Goal: Information Seeking & Learning: Compare options

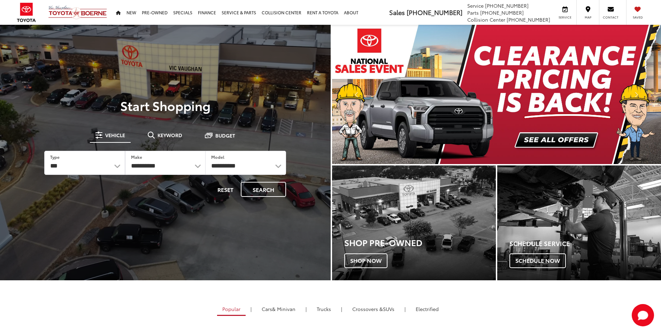
click at [510, 320] on div "Popular | Cars & Minivan | Trucks | Crossovers & SUVs | Electrified RAV4 27 / 3…" at bounding box center [331, 312] width 492 height 18
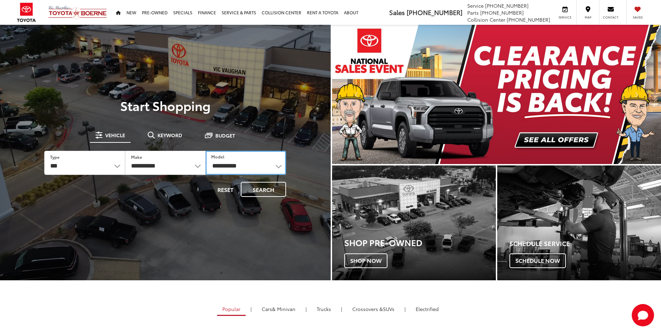
click at [237, 169] on select "**********" at bounding box center [246, 163] width 81 height 24
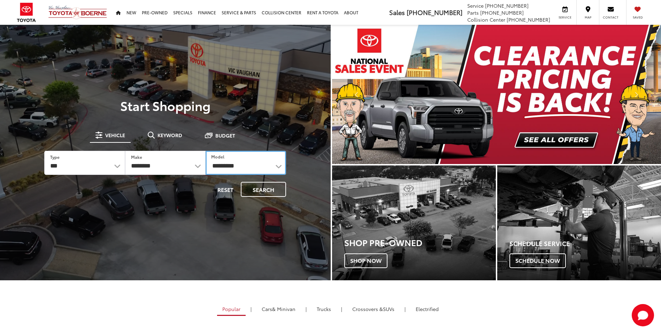
click at [277, 169] on select "**********" at bounding box center [246, 163] width 81 height 24
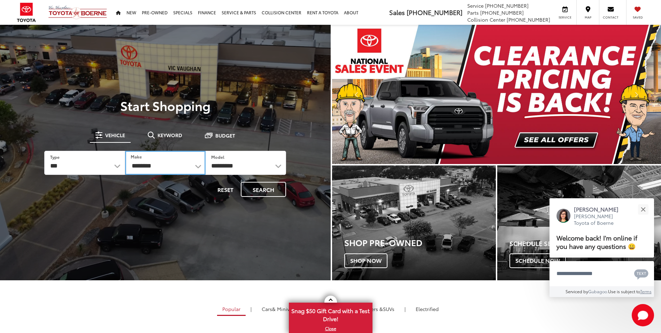
click at [195, 163] on select "**********" at bounding box center [165, 163] width 81 height 24
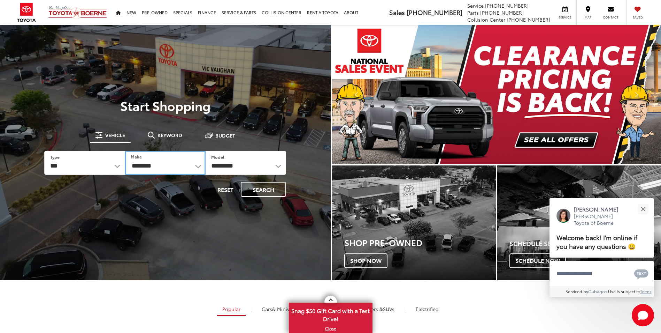
click at [195, 167] on select "**********" at bounding box center [165, 163] width 81 height 24
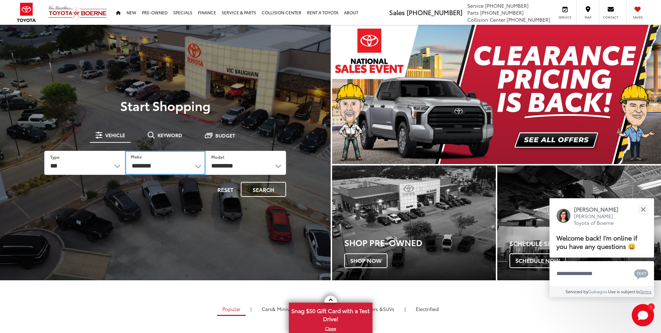
click at [195, 167] on select "**********" at bounding box center [165, 163] width 81 height 24
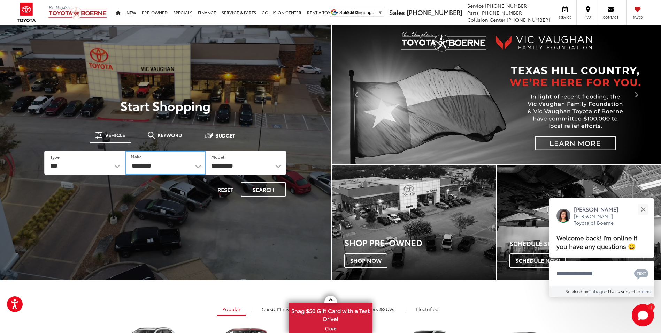
select select "******"
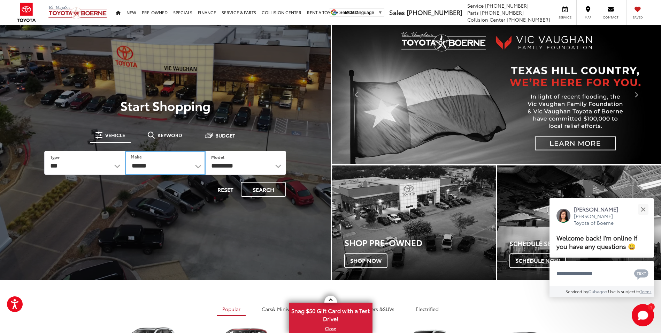
click at [125, 151] on select "**********" at bounding box center [165, 163] width 81 height 24
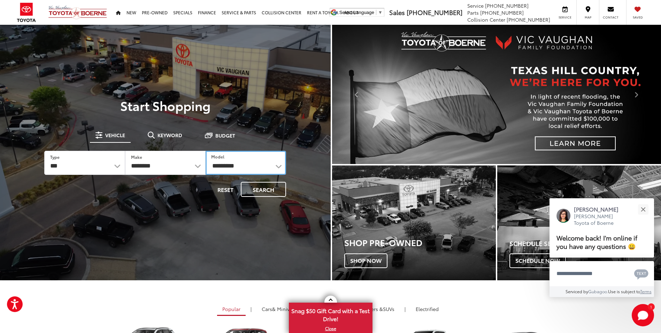
click at [276, 169] on select "**********" at bounding box center [246, 163] width 81 height 24
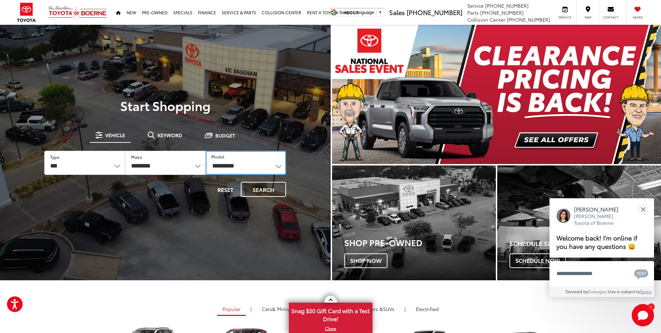
select select "*******"
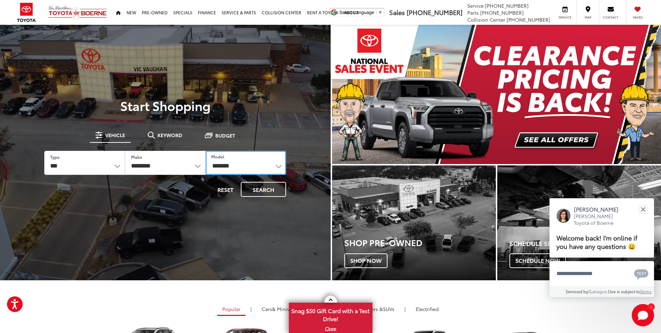
click at [206, 151] on select "**********" at bounding box center [246, 163] width 81 height 24
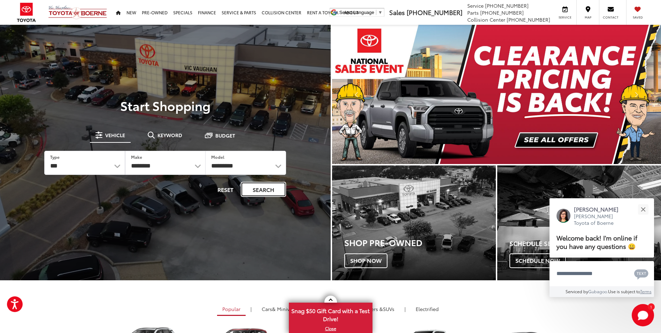
click at [275, 184] on button "Search" at bounding box center [263, 189] width 45 height 15
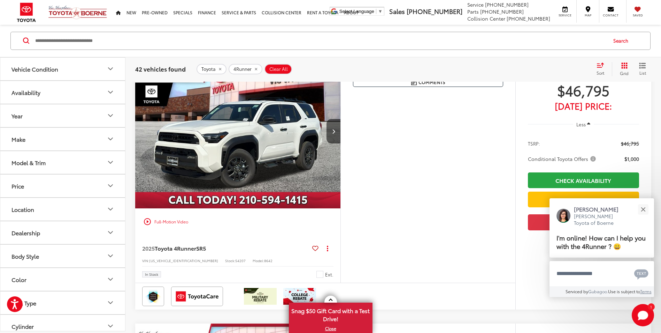
scroll to position [1151, 0]
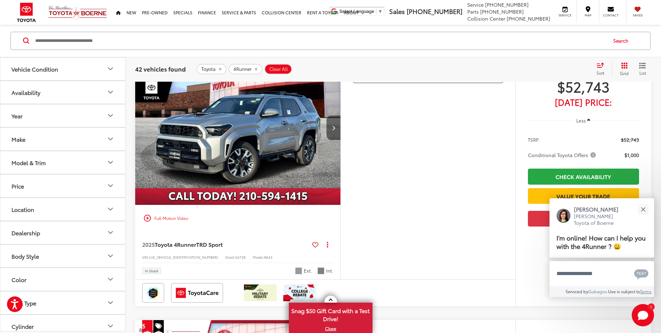
click at [331, 134] on button "Next image" at bounding box center [334, 127] width 14 height 24
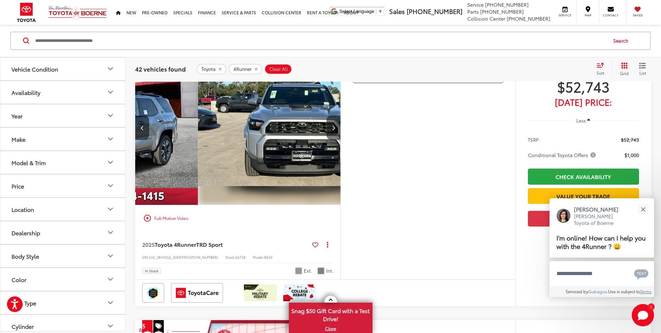
scroll to position [1117, 0]
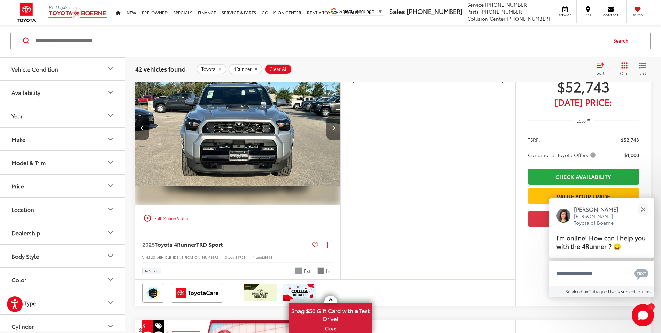
click at [331, 134] on button "Next image" at bounding box center [334, 127] width 14 height 24
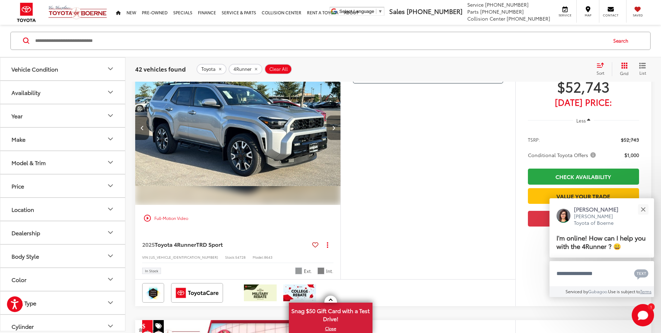
click at [331, 134] on button "Next image" at bounding box center [334, 127] width 14 height 24
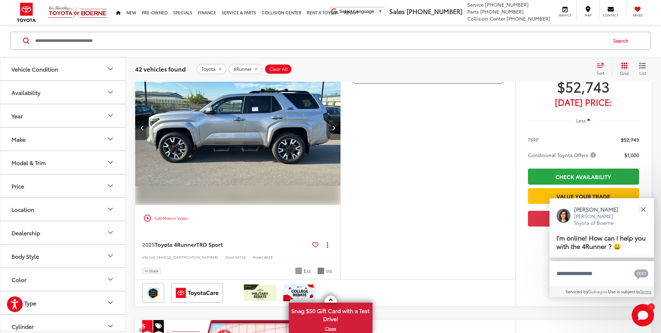
scroll to position [1151, 0]
click at [331, 134] on button "Next image" at bounding box center [334, 127] width 14 height 24
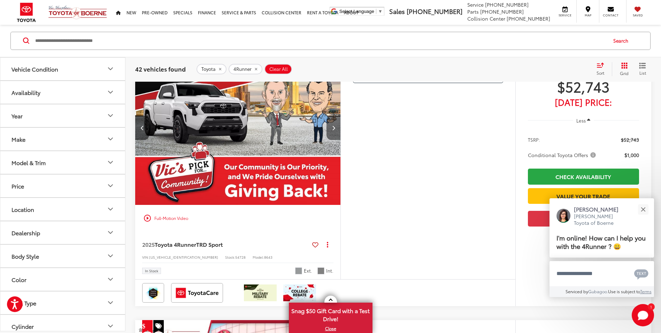
click at [331, 134] on button "Next image" at bounding box center [334, 127] width 14 height 24
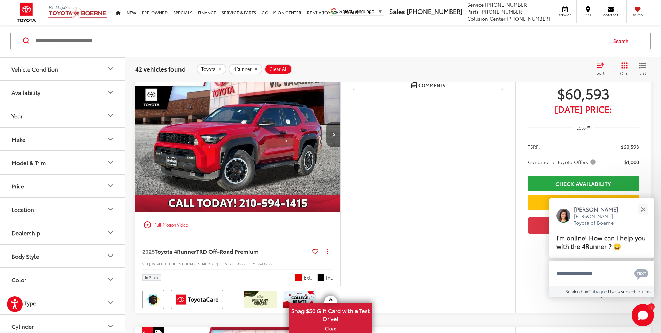
scroll to position [1952, 0]
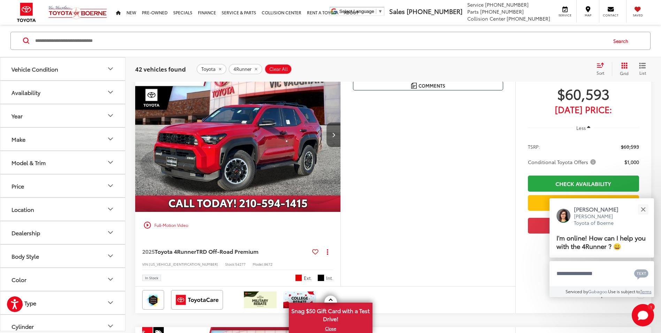
click at [335, 137] on icon "Next image" at bounding box center [333, 134] width 3 height 5
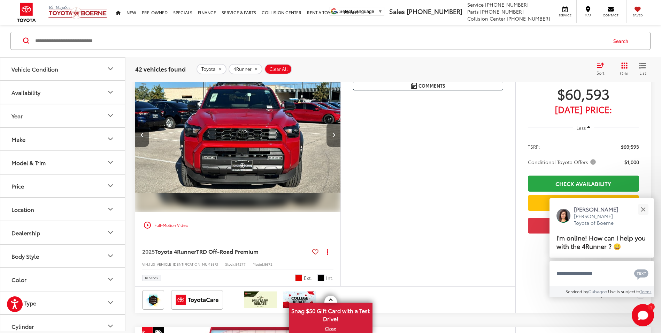
click at [335, 137] on icon "Next image" at bounding box center [333, 134] width 3 height 5
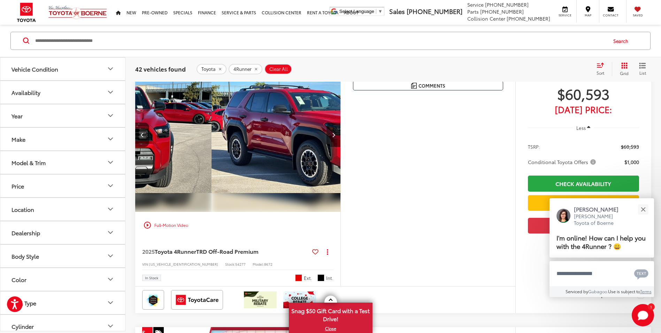
scroll to position [0, 413]
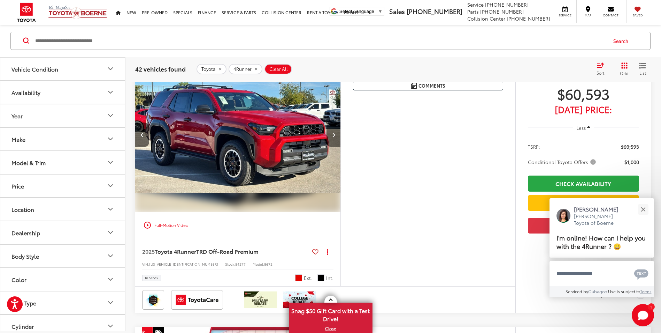
click at [335, 137] on icon "Next image" at bounding box center [333, 134] width 3 height 5
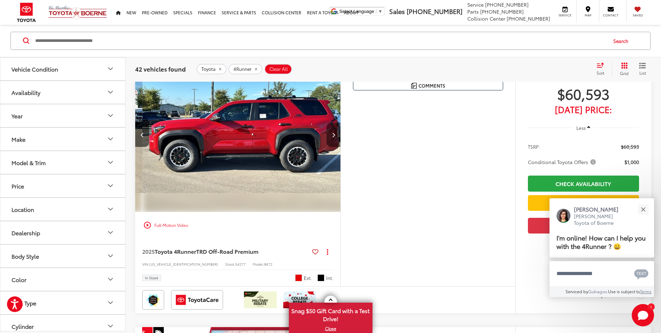
scroll to position [0, 619]
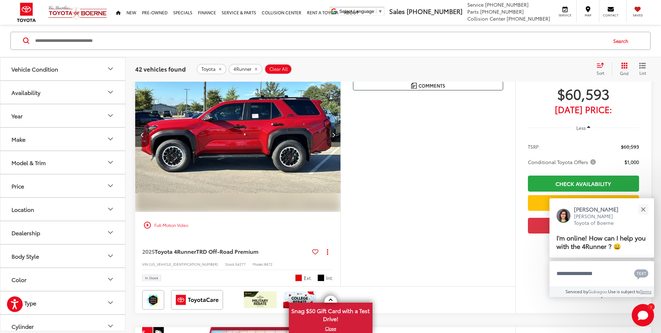
click at [335, 137] on icon "Next image" at bounding box center [333, 134] width 3 height 5
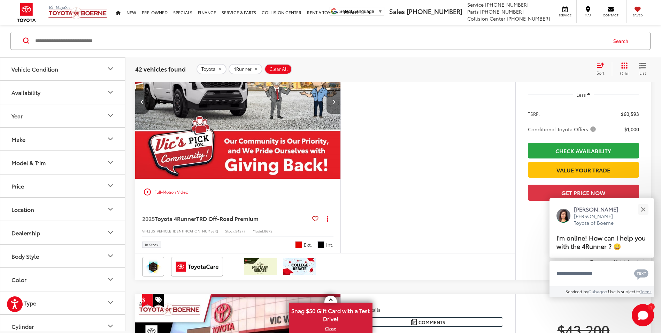
scroll to position [1919, 0]
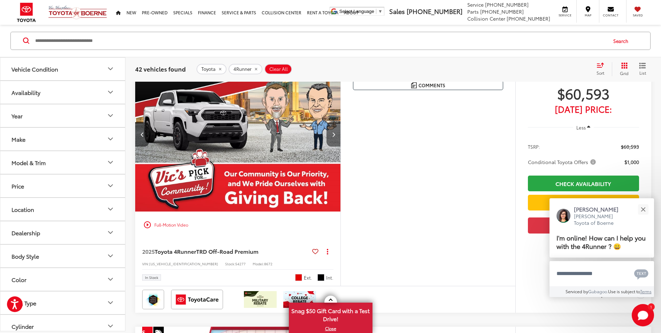
click at [335, 137] on icon "Next image" at bounding box center [333, 134] width 3 height 5
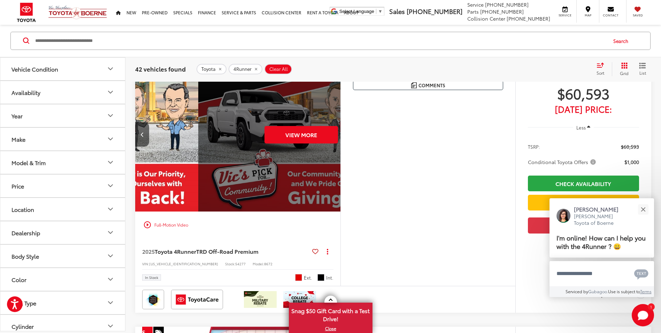
scroll to position [0, 1032]
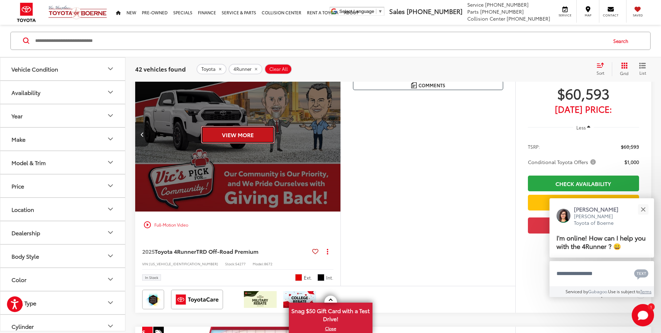
click at [206, 143] on button "View More" at bounding box center [238, 134] width 74 height 17
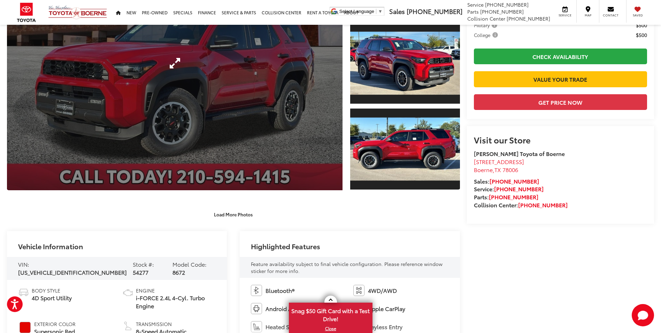
scroll to position [119, 0]
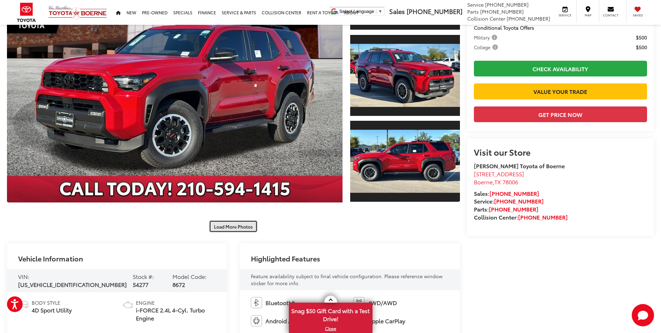
click at [242, 224] on button "Load More Photos" at bounding box center [233, 226] width 48 height 12
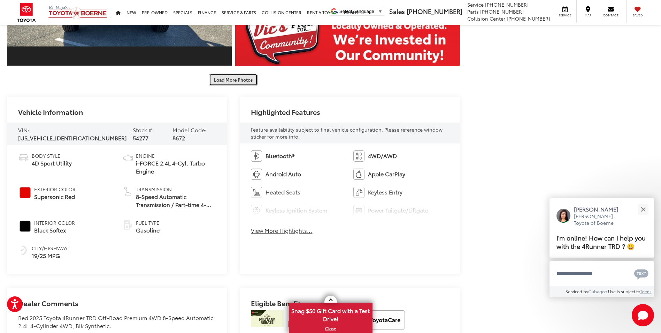
scroll to position [607, 0]
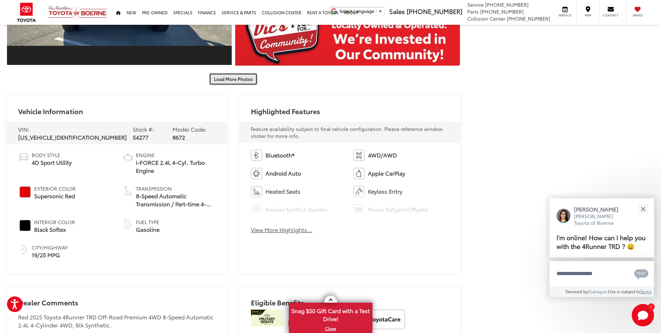
click at [240, 78] on button "Load More Photos" at bounding box center [233, 79] width 48 height 12
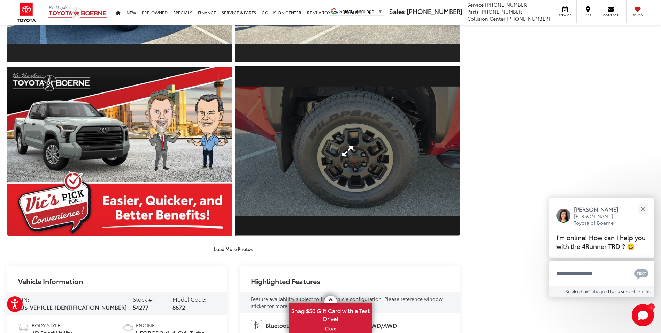
click at [291, 171] on link "Expand Photo 11" at bounding box center [347, 151] width 225 height 169
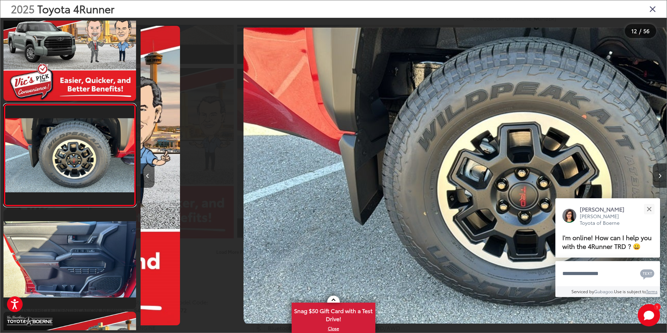
scroll to position [0, 5784]
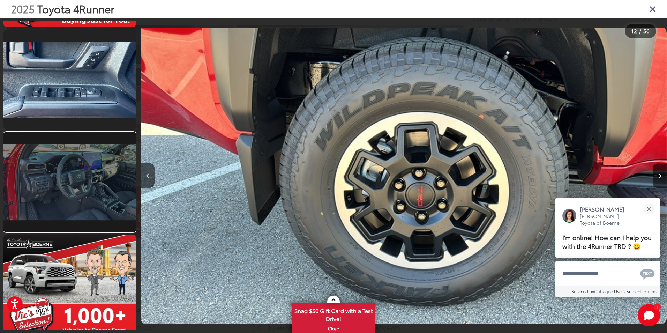
click at [103, 168] on link at bounding box center [69, 181] width 132 height 99
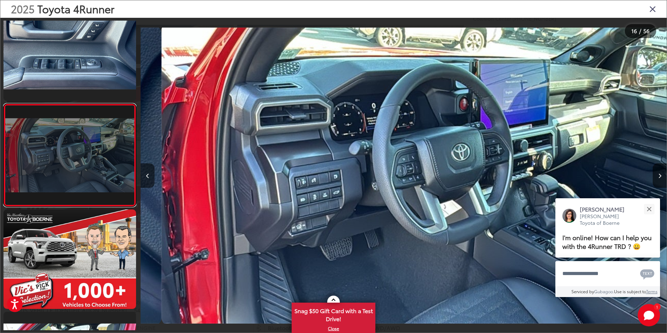
scroll to position [0, 7887]
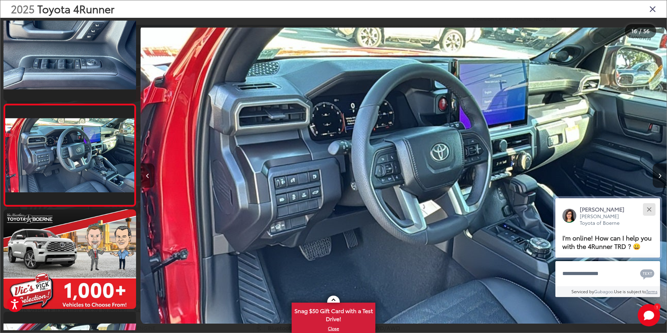
click at [650, 206] on button "Close" at bounding box center [648, 209] width 15 height 15
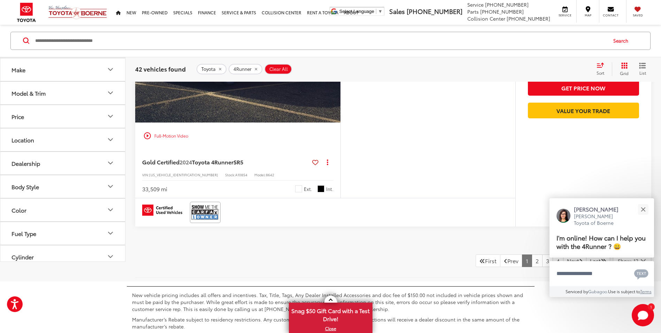
scroll to position [3162, 0]
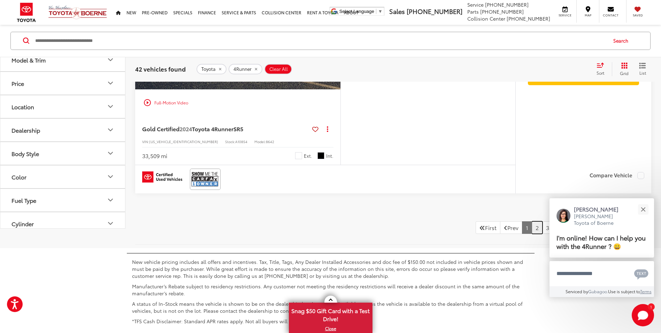
click at [532, 230] on link "2" at bounding box center [537, 227] width 11 height 13
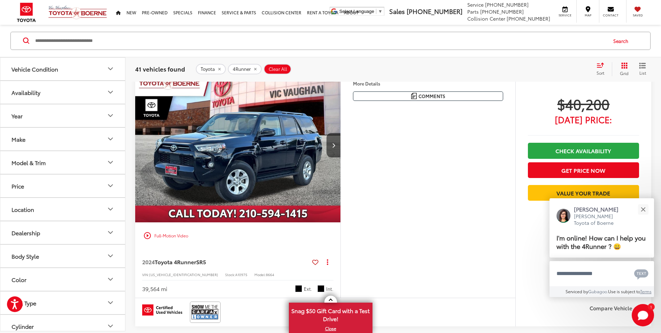
scroll to position [870, 0]
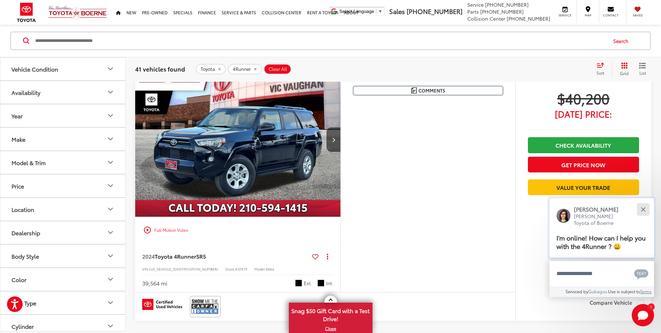
click at [647, 207] on button "Close" at bounding box center [643, 209] width 15 height 15
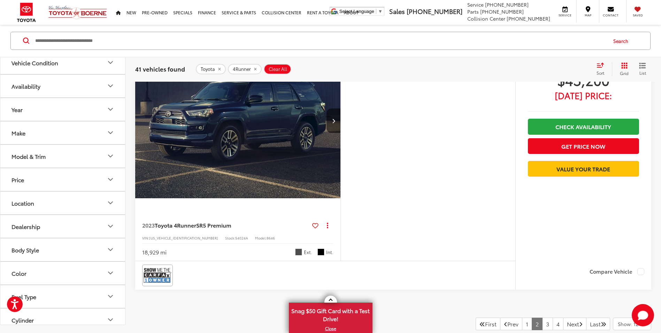
scroll to position [3173, 0]
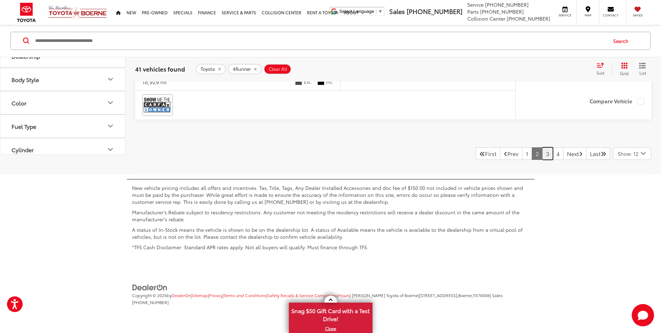
click at [543, 155] on link "3" at bounding box center [548, 153] width 11 height 13
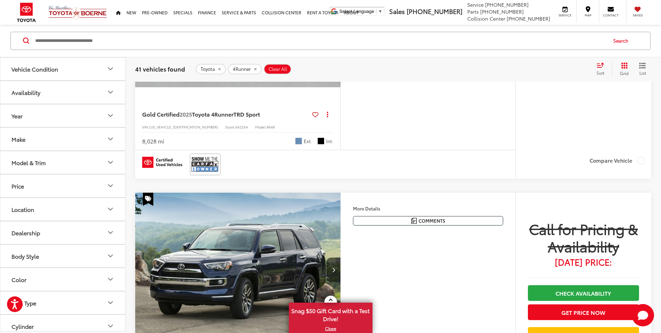
scroll to position [868, 0]
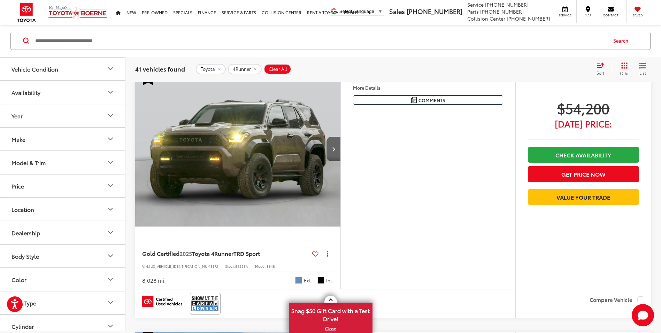
click at [339, 152] on button "Next image" at bounding box center [334, 149] width 14 height 24
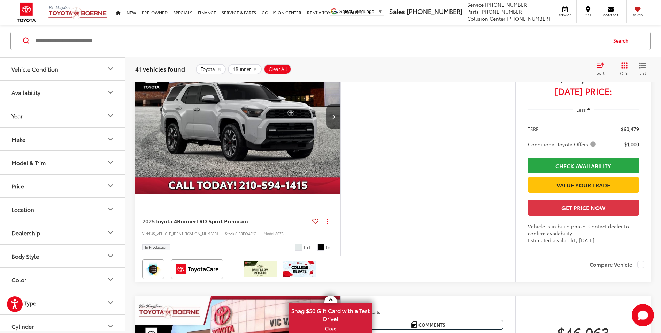
scroll to position [1321, 0]
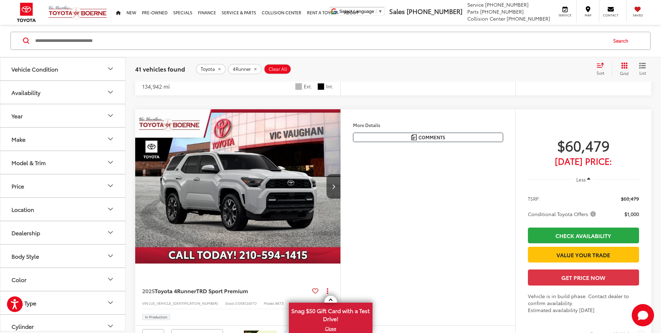
click at [249, 198] on img "2025 Toyota 4Runner TRD Sport Premium 0" at bounding box center [238, 186] width 206 height 155
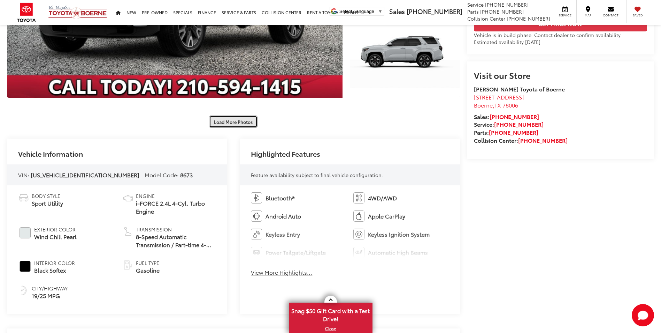
click at [245, 122] on button "Load More Photos" at bounding box center [233, 121] width 48 height 12
